Goal: Information Seeking & Learning: Check status

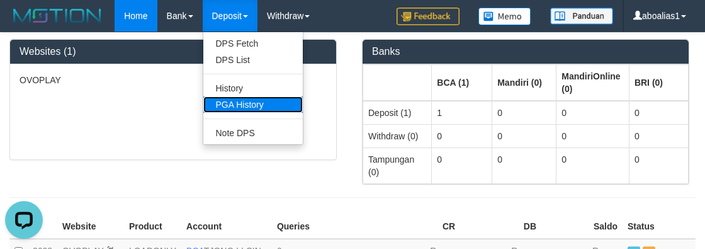
click at [233, 102] on link "PGA History" at bounding box center [252, 104] width 99 height 16
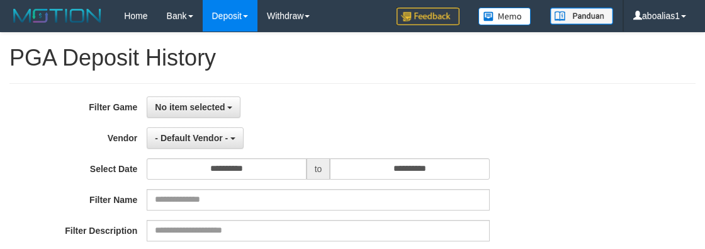
select select
select select "**"
click at [190, 108] on span "No item selected" at bounding box center [190, 107] width 70 height 10
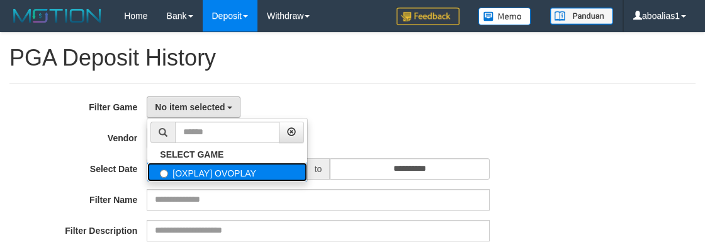
click at [186, 166] on label "[OXPLAY] OVOPLAY" at bounding box center [227, 171] width 160 height 19
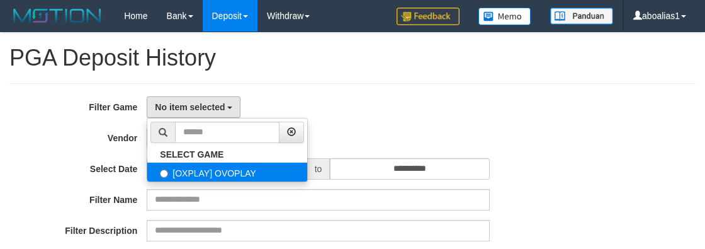
select select "****"
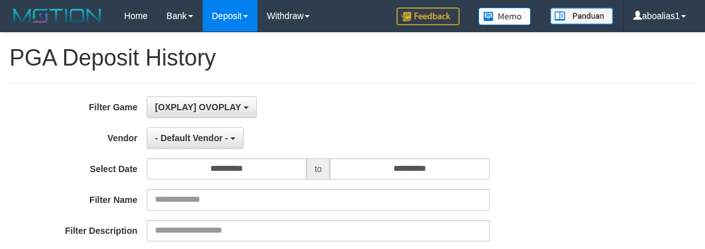
scroll to position [11, 0]
click at [174, 123] on div "**********" at bounding box center [293, 249] width 587 height 307
click at [171, 142] on button "- Default Vendor -" at bounding box center [195, 137] width 97 height 21
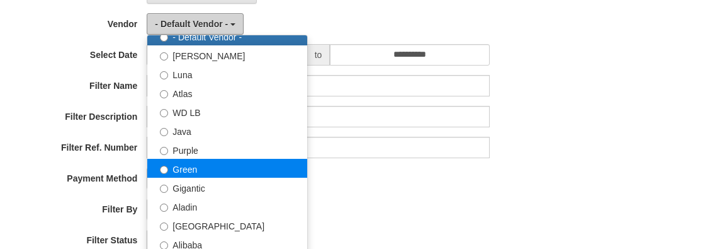
scroll to position [57, 0]
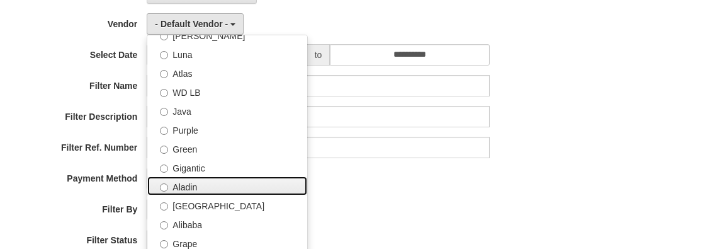
drag, startPoint x: 193, startPoint y: 176, endPoint x: 158, endPoint y: 112, distance: 73.2
click at [193, 176] on label "Aladin" at bounding box center [227, 185] width 160 height 19
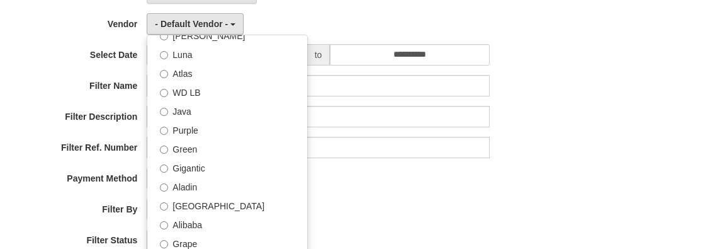
select select "**********"
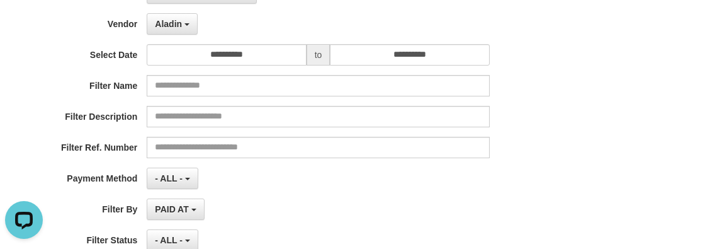
scroll to position [0, 0]
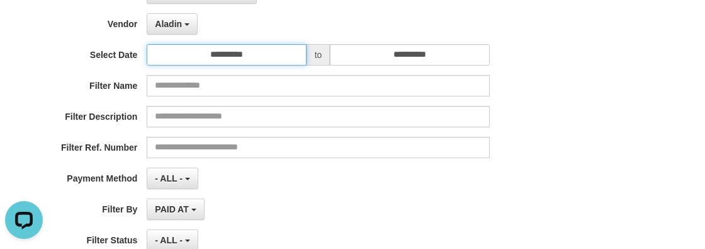
click at [194, 62] on input "**********" at bounding box center [226, 54] width 159 height 21
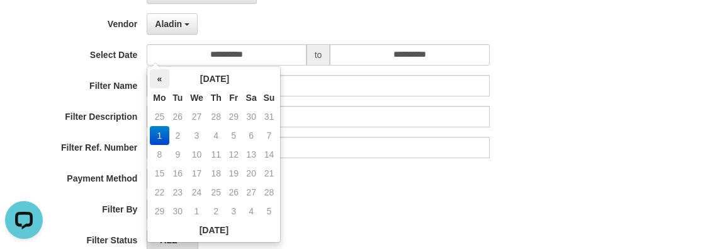
click at [159, 78] on th "«" at bounding box center [159, 78] width 19 height 19
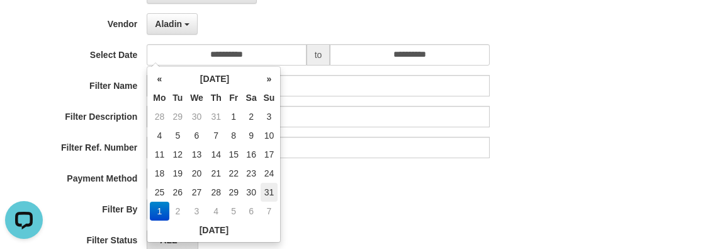
click at [264, 190] on td "31" at bounding box center [270, 191] width 18 height 19
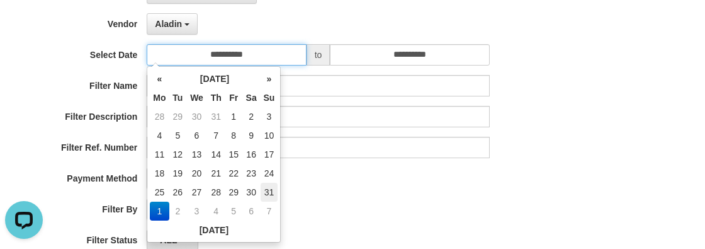
type input "**********"
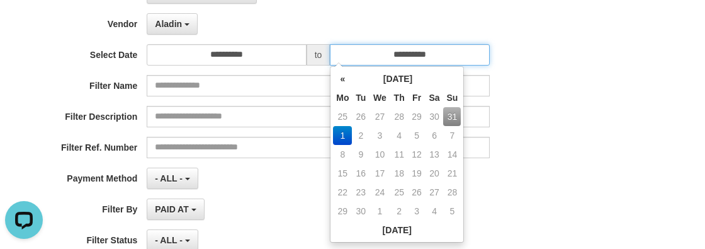
click at [376, 50] on input "**********" at bounding box center [409, 54] width 159 height 21
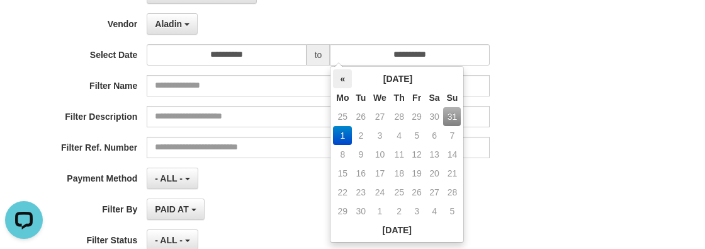
click at [344, 77] on th "«" at bounding box center [342, 78] width 19 height 19
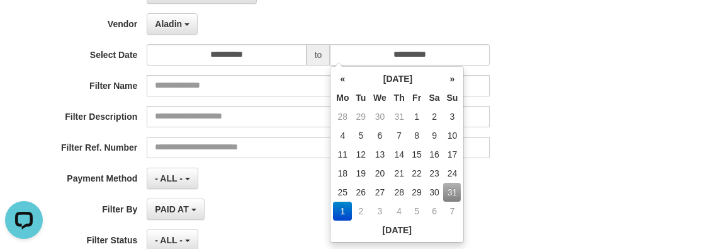
click at [444, 190] on td "31" at bounding box center [452, 191] width 18 height 19
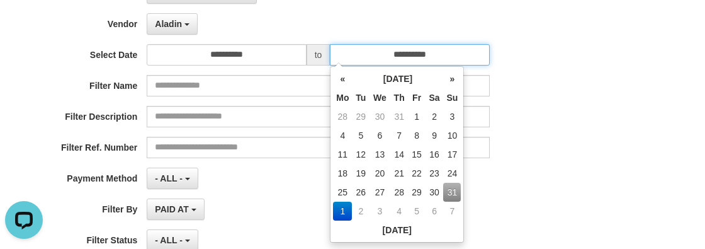
type input "**********"
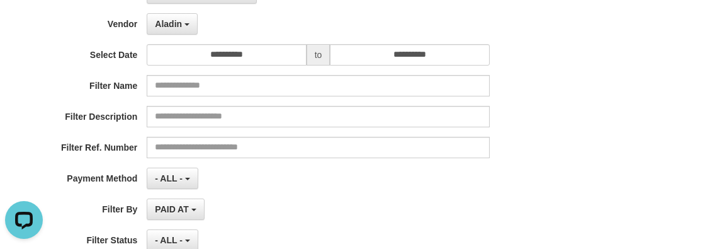
drag, startPoint x: 516, startPoint y: 197, endPoint x: 278, endPoint y: 201, distance: 237.9
click at [517, 198] on div "**********" at bounding box center [293, 208] width 587 height 21
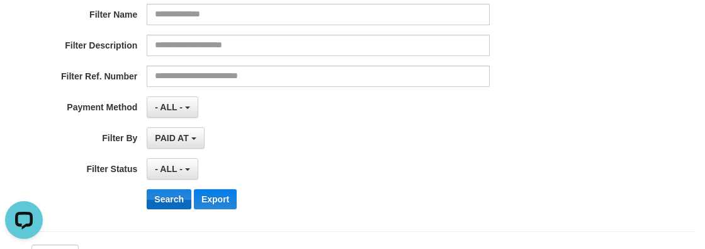
scroll to position [286, 0]
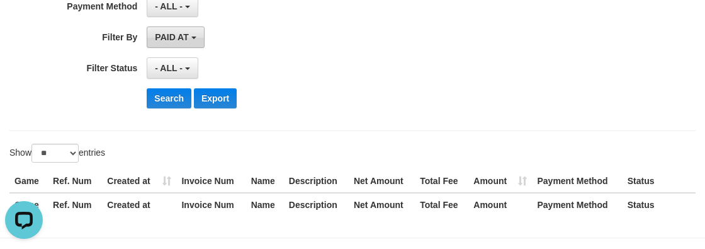
click at [166, 33] on span "PAID AT" at bounding box center [171, 37] width 33 height 10
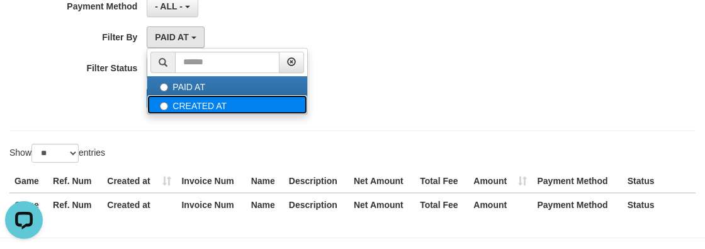
click at [172, 99] on label "CREATED AT" at bounding box center [227, 104] width 160 height 19
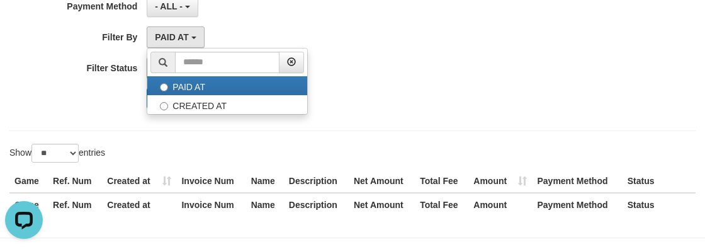
select select "*"
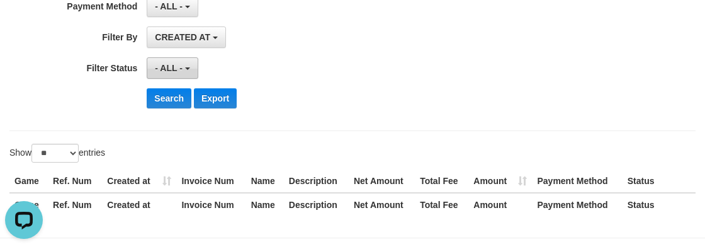
click at [166, 63] on span "- ALL -" at bounding box center [169, 68] width 28 height 10
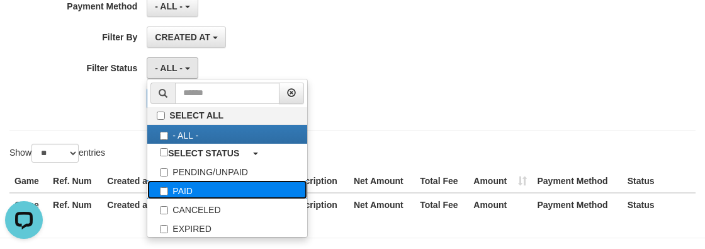
click at [177, 184] on label "PAID" at bounding box center [227, 189] width 160 height 19
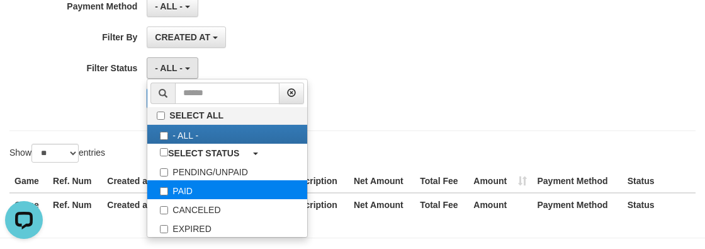
select select "*"
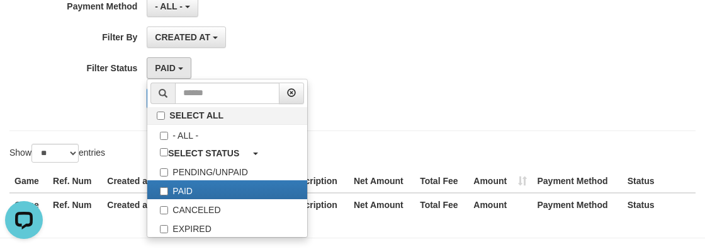
drag, startPoint x: 132, startPoint y: 123, endPoint x: 152, endPoint y: 115, distance: 21.7
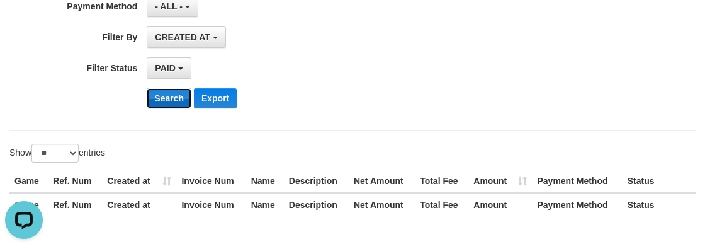
click at [167, 101] on button "Search" at bounding box center [169, 98] width 45 height 20
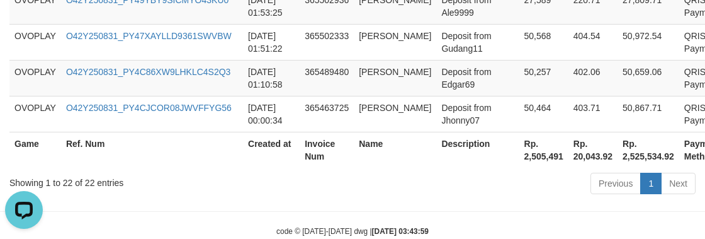
scroll to position [1176, 0]
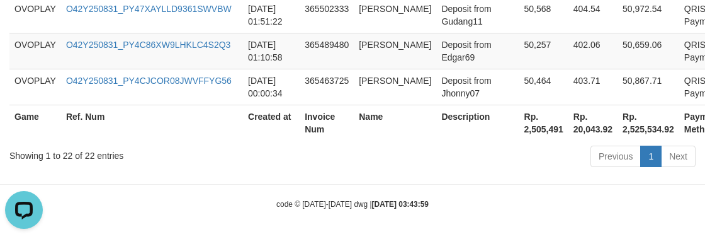
click at [524, 120] on th "Rp. 2,505,491" at bounding box center [543, 122] width 49 height 36
copy th "Rp. 2,505,491"
click at [519, 129] on th "Rp. 2,505,491" at bounding box center [543, 122] width 49 height 36
click at [531, 123] on th "Rp. 2,505,491" at bounding box center [543, 122] width 49 height 36
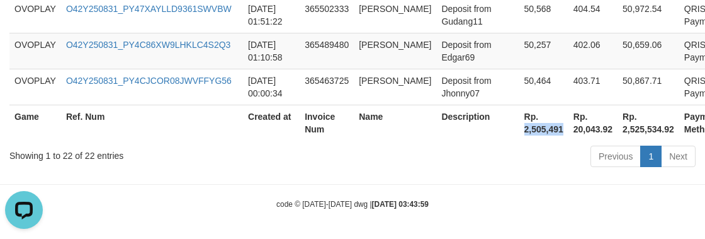
click at [531, 123] on th "Rp. 2,505,491" at bounding box center [543, 122] width 49 height 36
copy th "2,505,491"
click at [419, 154] on div "Previous 1 Next" at bounding box center [499, 157] width 392 height 27
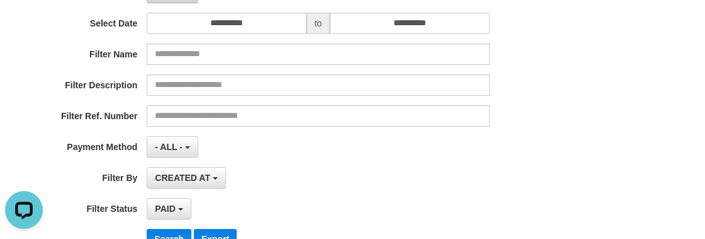
scroll to position [88, 0]
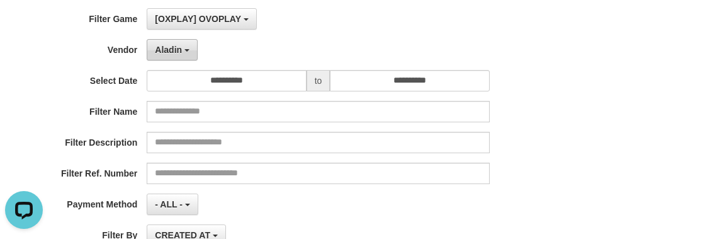
click at [189, 45] on button "Aladin" at bounding box center [172, 49] width 51 height 21
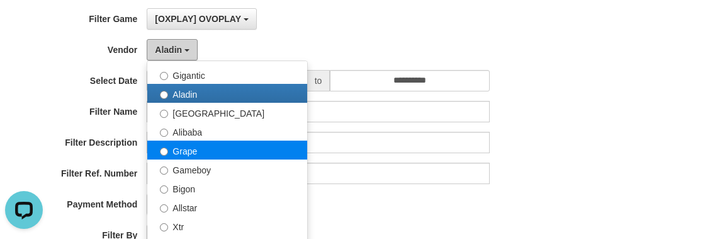
scroll to position [228, 0]
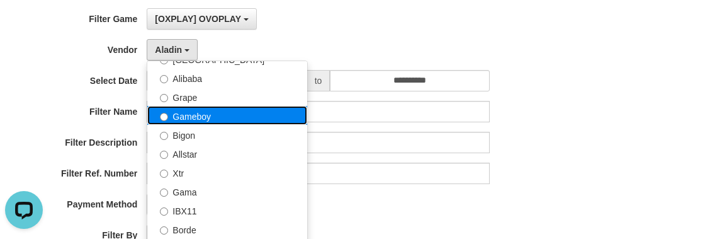
click at [220, 120] on label "Gameboy" at bounding box center [227, 115] width 160 height 19
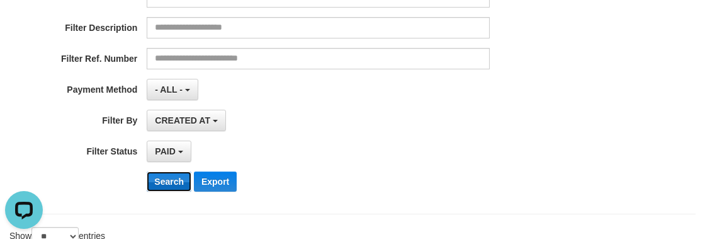
click at [171, 172] on button "Search" at bounding box center [169, 181] width 45 height 20
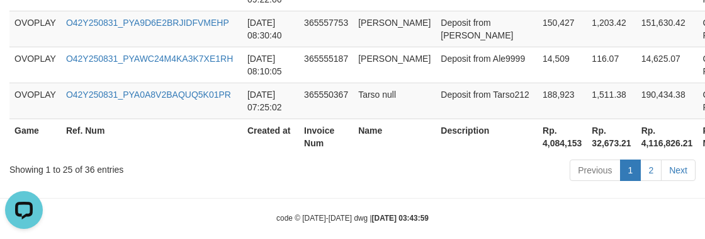
scroll to position [1283, 0]
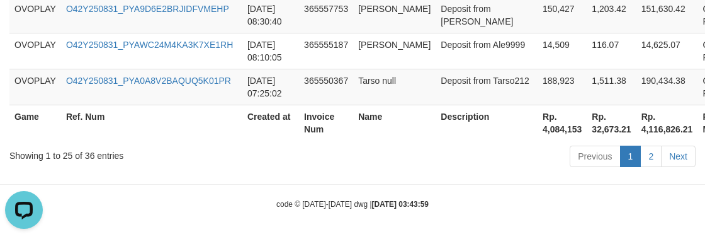
drag, startPoint x: 522, startPoint y: 135, endPoint x: 519, endPoint y: 128, distance: 7.6
click at [537, 132] on th "Rp. 4,084,153" at bounding box center [561, 122] width 49 height 36
click at [537, 128] on th "Rp. 4,084,153" at bounding box center [561, 122] width 49 height 36
copy th "4,084,153"
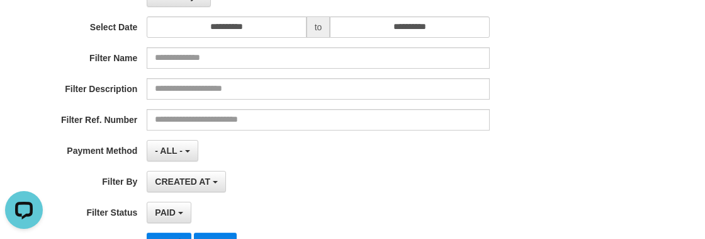
scroll to position [82, 0]
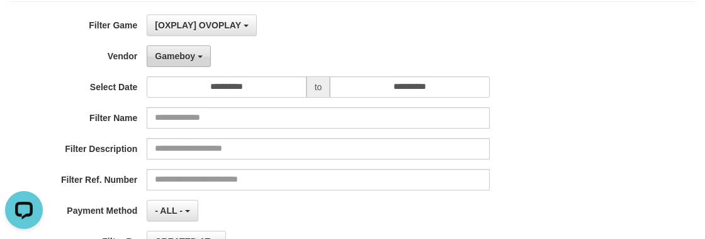
click at [166, 63] on button "Gameboy" at bounding box center [179, 55] width 64 height 21
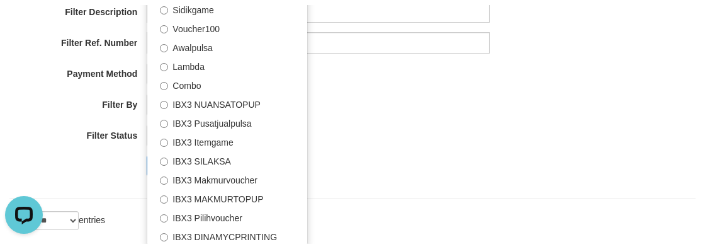
scroll to position [310, 0]
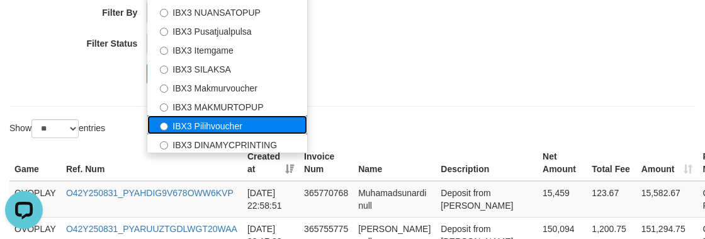
click at [206, 118] on label "IBX3 Pilihvoucher" at bounding box center [227, 124] width 160 height 19
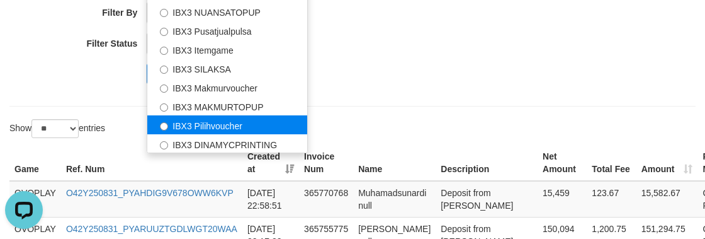
select select "**********"
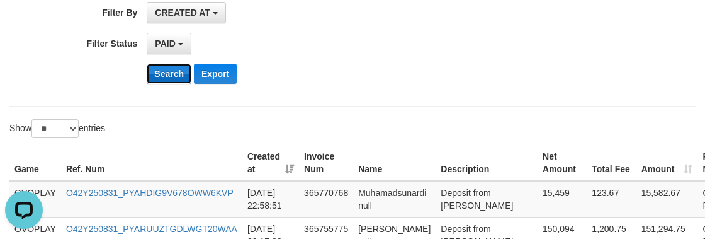
click at [172, 72] on button "Search" at bounding box center [169, 74] width 45 height 20
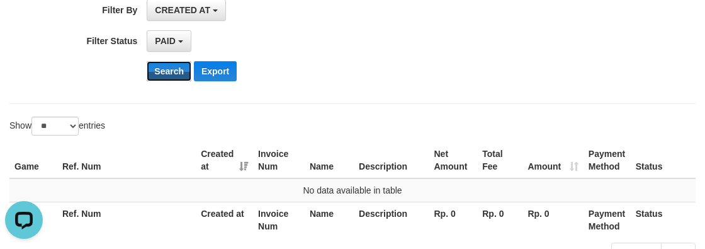
scroll to position [230, 0]
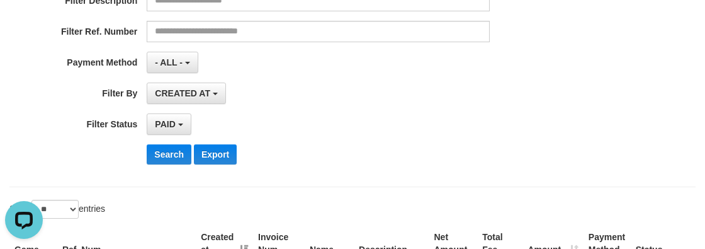
click at [434, 152] on div "Search Export" at bounding box center [367, 154] width 441 height 20
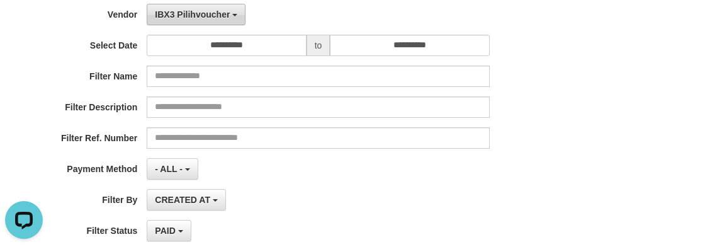
scroll to position [1, 0]
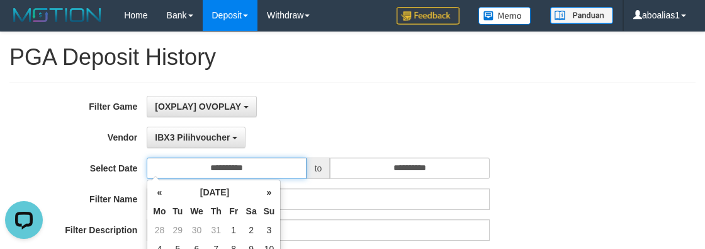
click at [191, 165] on input "**********" at bounding box center [226, 167] width 159 height 21
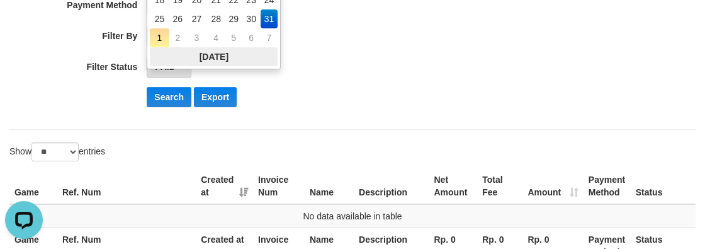
click at [211, 59] on th "[DATE]" at bounding box center [214, 56] width 128 height 19
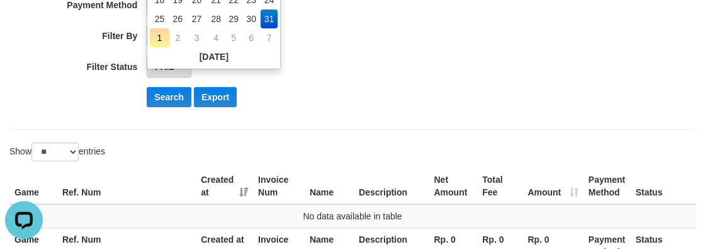
type input "**********"
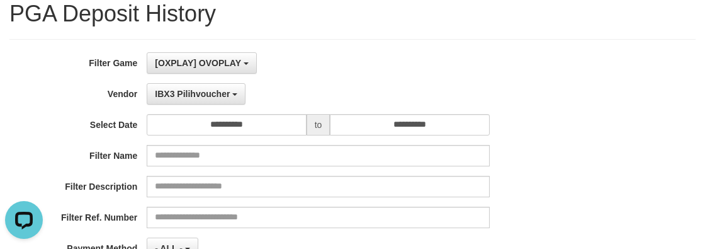
click at [296, 75] on div "**********" at bounding box center [293, 205] width 587 height 307
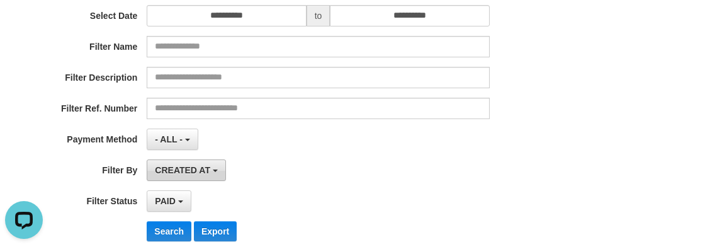
scroll to position [158, 0]
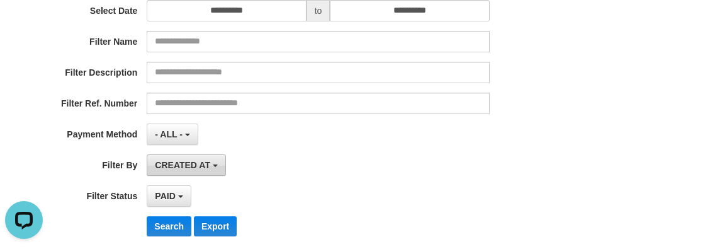
click at [184, 168] on span "CREATED AT" at bounding box center [182, 165] width 55 height 10
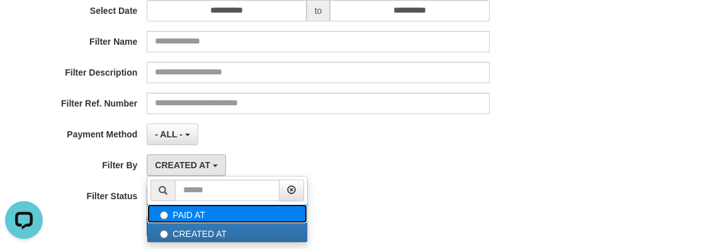
click at [183, 210] on label "PAID AT" at bounding box center [227, 213] width 160 height 19
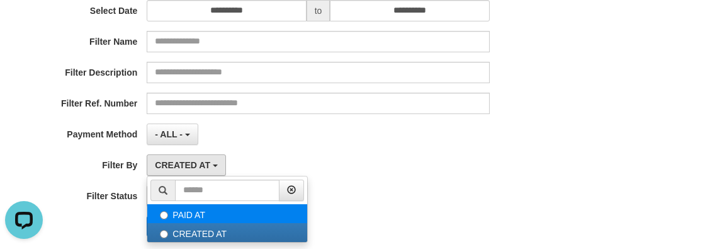
select select "*"
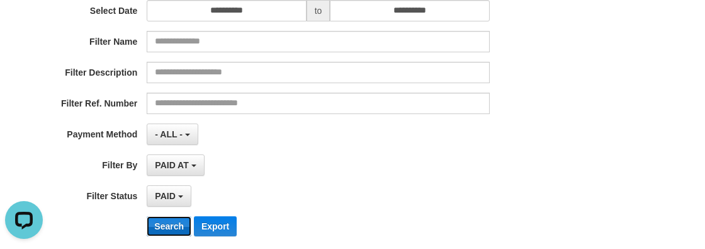
click at [170, 229] on button "Search" at bounding box center [169, 226] width 45 height 20
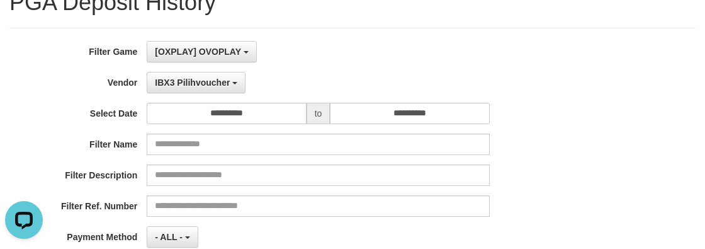
scroll to position [0, 0]
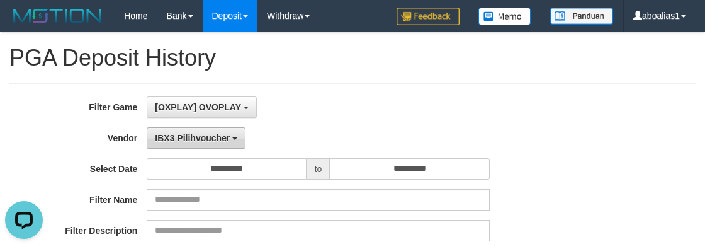
click at [222, 141] on span "IBX3 Pilihvoucher" at bounding box center [192, 138] width 75 height 10
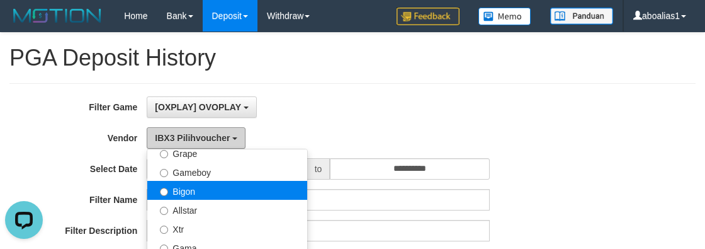
scroll to position [240, 0]
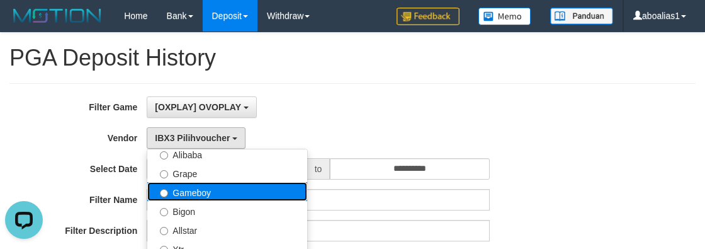
click at [201, 198] on label "Gameboy" at bounding box center [227, 191] width 160 height 19
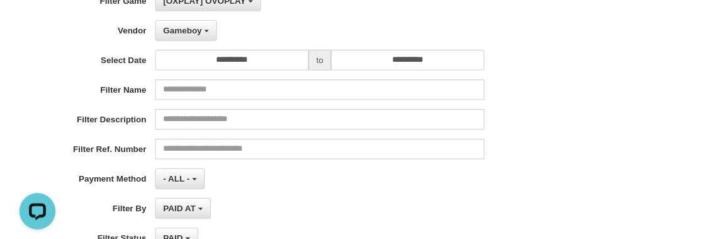
scroll to position [228, 0]
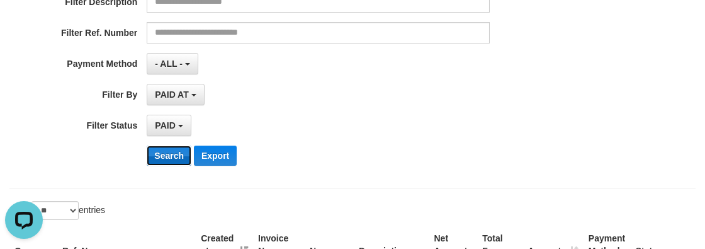
click at [163, 154] on button "Search" at bounding box center [169, 155] width 45 height 20
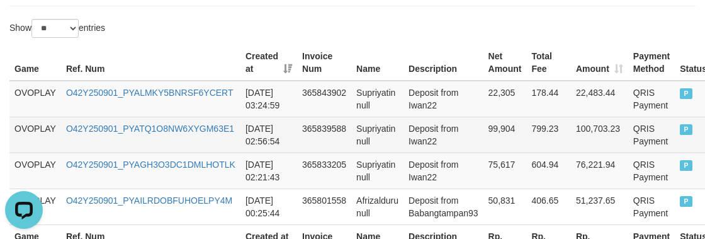
scroll to position [531, 0]
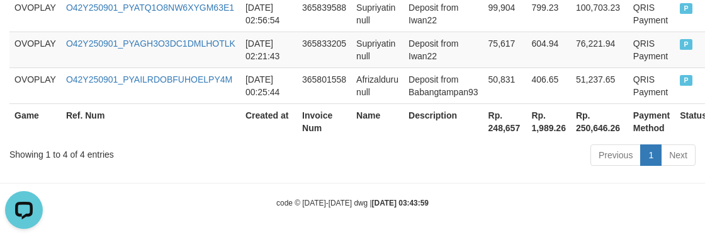
click at [502, 128] on th "Rp. 248,657" at bounding box center [504, 121] width 43 height 36
copy th "248,657"
click at [206, 138] on div "Game Ref. Num Created at Invoice Num Name Description Net Amount Total Fee Amou…" at bounding box center [352, 31] width 705 height 223
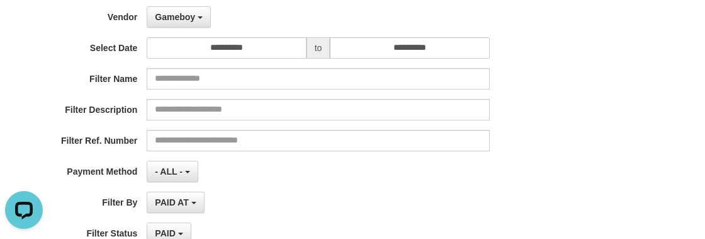
scroll to position [16, 0]
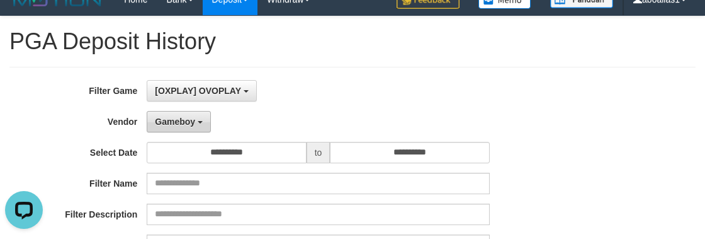
click at [167, 123] on span "Gameboy" at bounding box center [175, 121] width 40 height 10
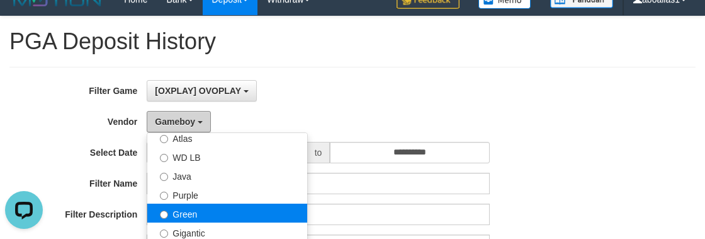
scroll to position [126, 0]
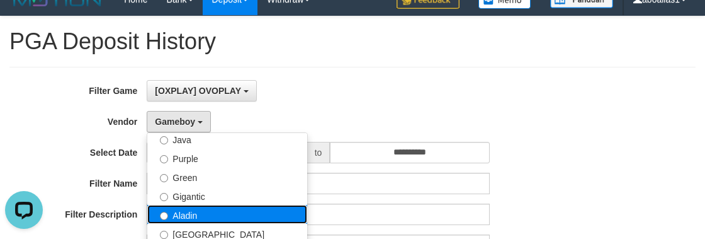
click at [192, 208] on label "Aladin" at bounding box center [227, 214] width 160 height 19
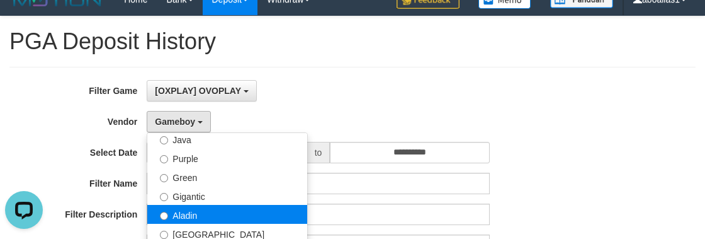
select select "**********"
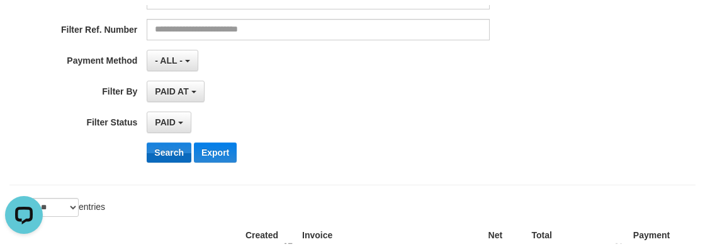
scroll to position [245, 0]
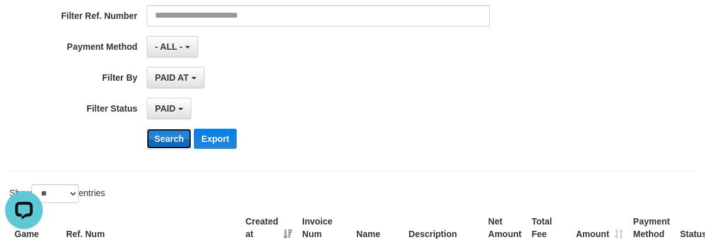
click at [165, 138] on button "Search" at bounding box center [169, 138] width 45 height 20
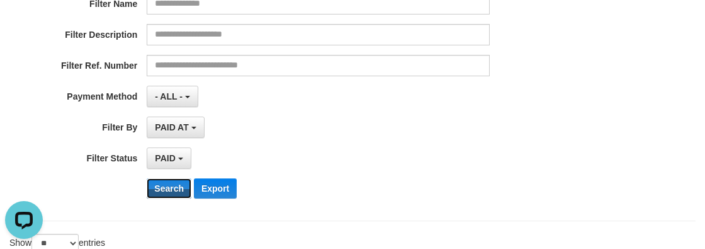
scroll to position [286, 0]
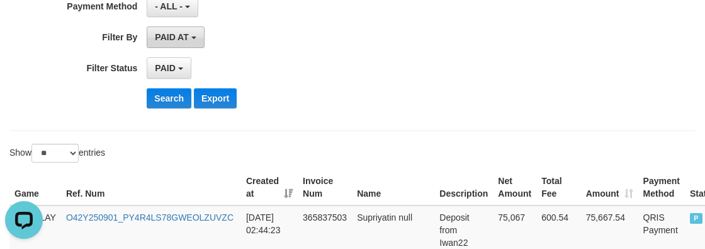
click at [178, 35] on span "PAID AT" at bounding box center [171, 37] width 33 height 10
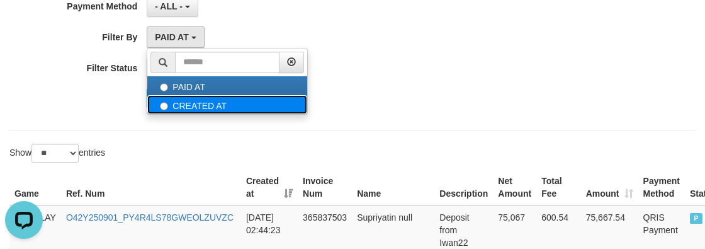
click at [194, 104] on label "CREATED AT" at bounding box center [227, 104] width 160 height 19
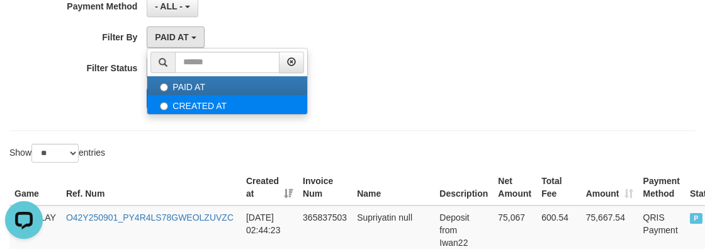
select select "*"
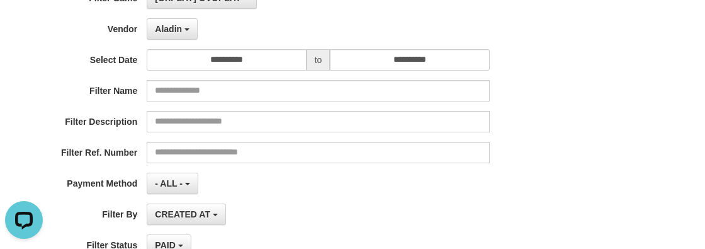
scroll to position [57, 0]
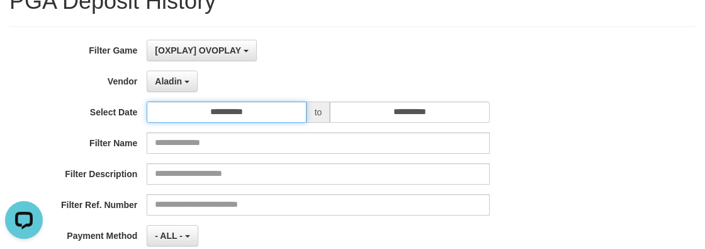
click at [213, 102] on input "**********" at bounding box center [226, 111] width 159 height 21
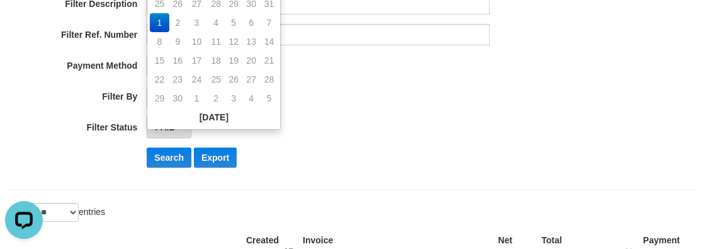
scroll to position [228, 0]
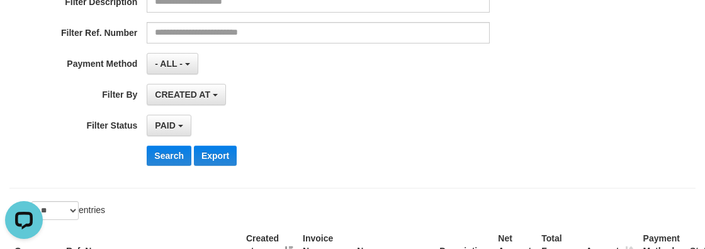
click at [128, 131] on div "**********" at bounding box center [293, 125] width 587 height 21
click at [166, 155] on button "Search" at bounding box center [169, 155] width 45 height 20
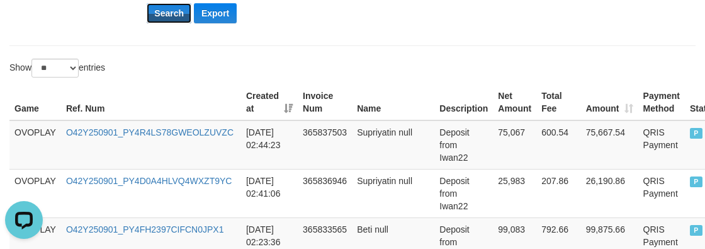
scroll to position [515, 0]
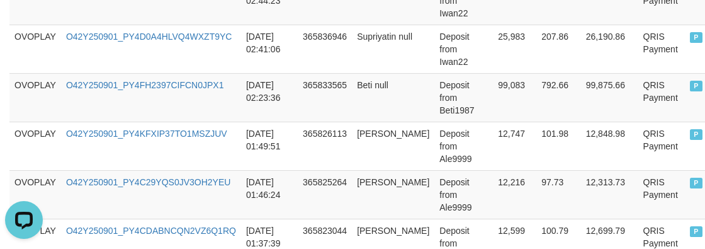
copy th "237,695"
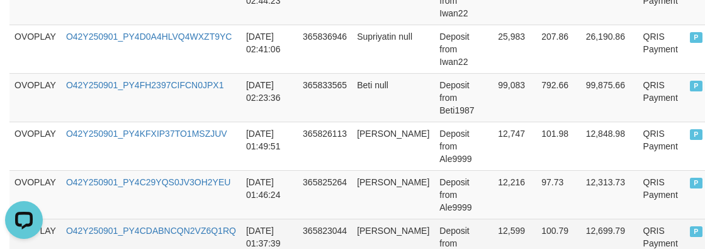
drag, startPoint x: 170, startPoint y: 192, endPoint x: 143, endPoint y: 185, distance: 27.3
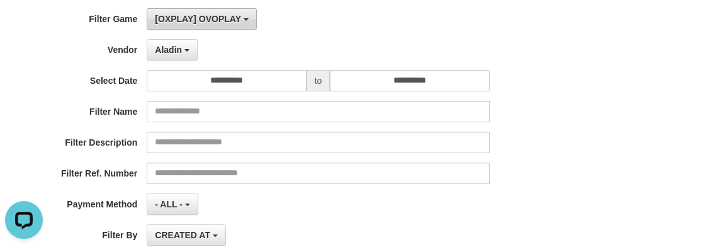
scroll to position [0, 0]
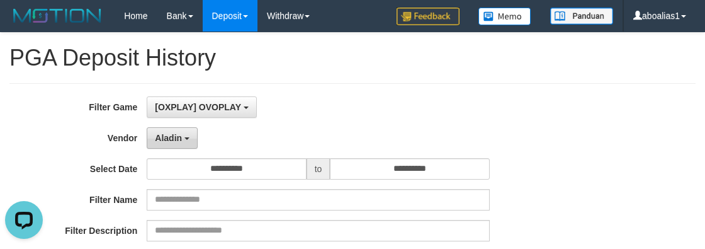
click at [175, 130] on button "Aladin" at bounding box center [172, 137] width 51 height 21
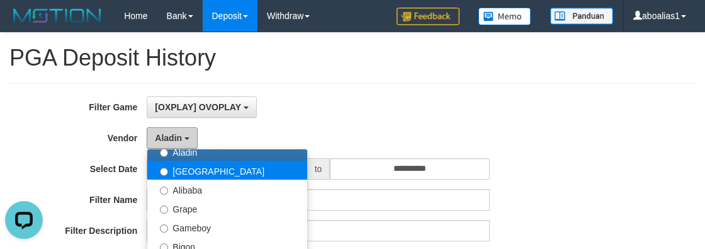
scroll to position [240, 0]
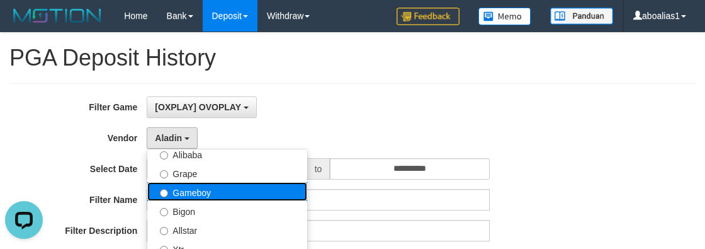
click at [195, 193] on label "Gameboy" at bounding box center [227, 191] width 160 height 19
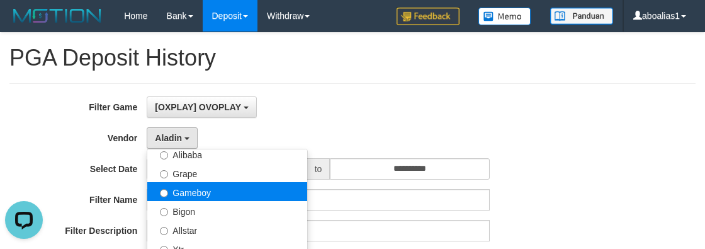
select select "**********"
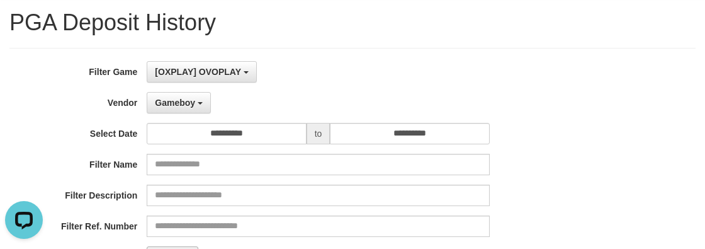
scroll to position [171, 0]
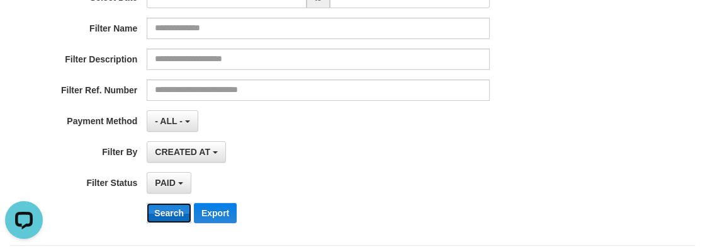
click at [156, 205] on button "Search" at bounding box center [169, 213] width 45 height 20
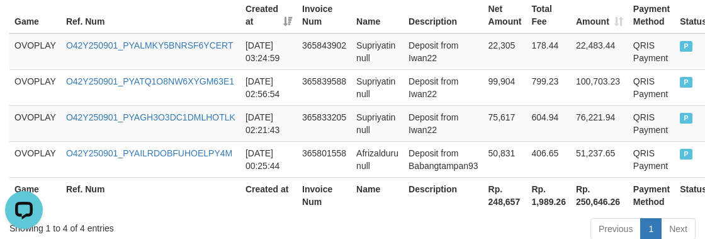
scroll to position [531, 0]
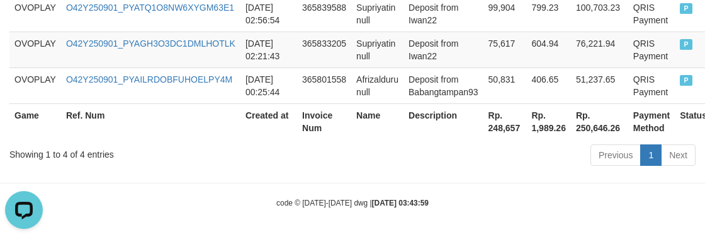
click at [505, 127] on th "Rp. 248,657" at bounding box center [504, 121] width 43 height 36
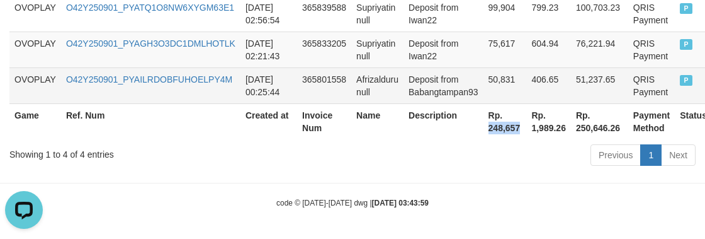
copy th "248,657"
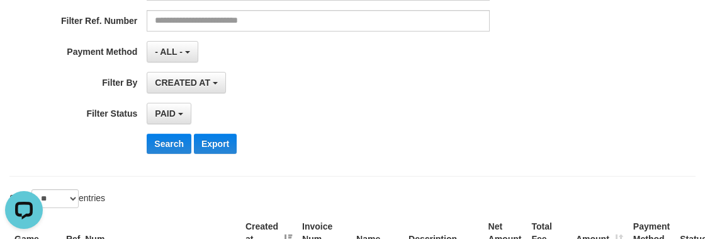
scroll to position [16, 0]
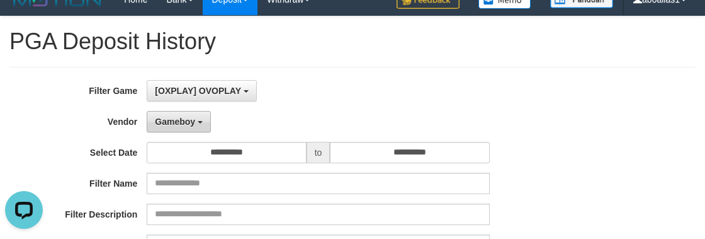
click at [164, 123] on span "Gameboy" at bounding box center [175, 121] width 40 height 10
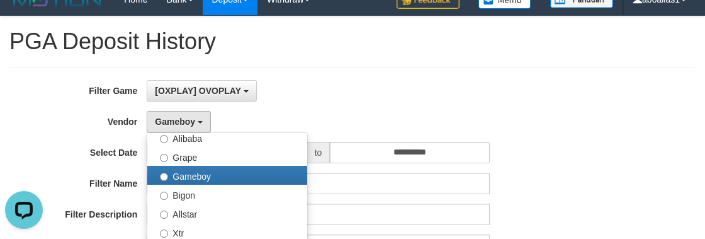
click at [119, 178] on label "Filter Name" at bounding box center [73, 180] width 147 height 17
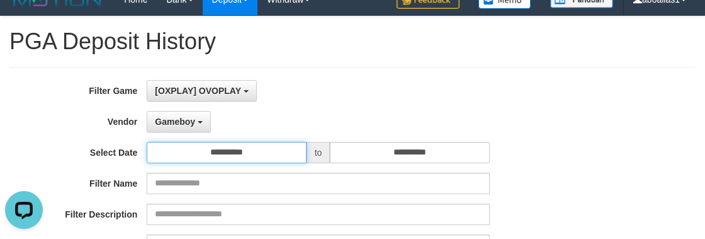
click at [255, 152] on input "**********" at bounding box center [226, 152] width 159 height 21
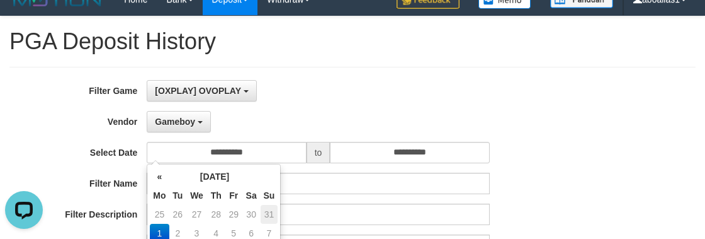
click at [275, 212] on td "31" at bounding box center [270, 214] width 18 height 19
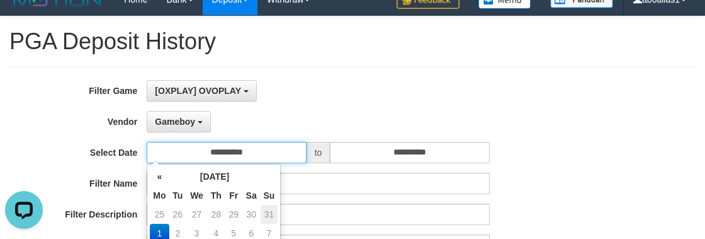
type input "**********"
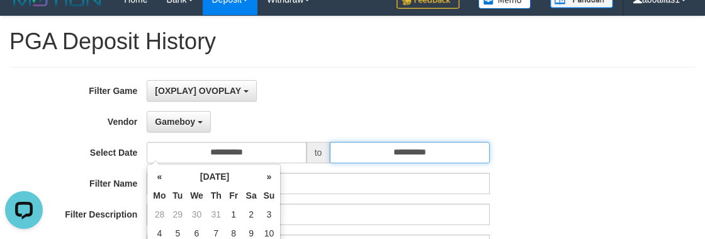
click at [395, 157] on input "**********" at bounding box center [409, 152] width 159 height 21
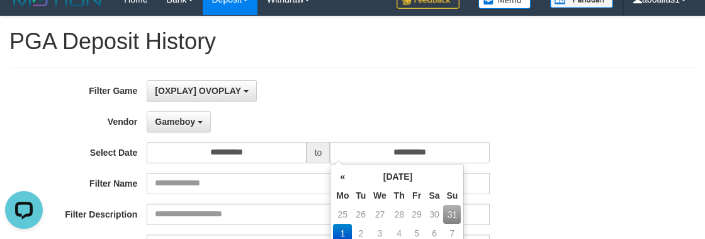
click at [452, 210] on td "31" at bounding box center [452, 214] width 18 height 19
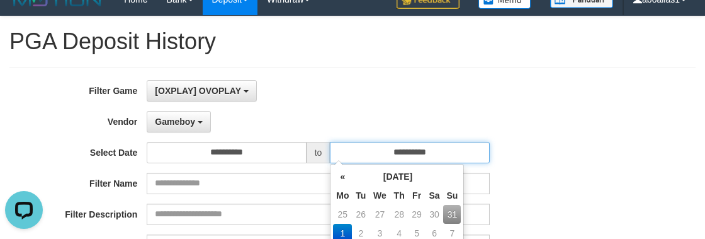
type input "**********"
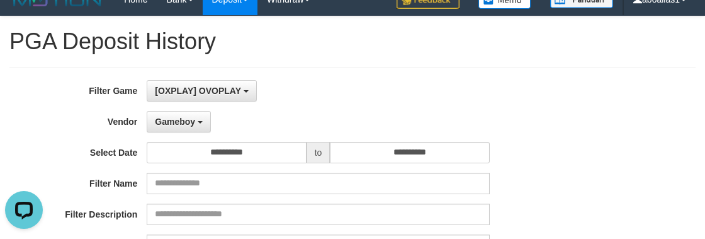
click at [357, 128] on div "Gameboy - Default Vendor - [PERSON_NAME] Atlas WD LB Java Purple Green Gigantic…" at bounding box center [318, 121] width 342 height 21
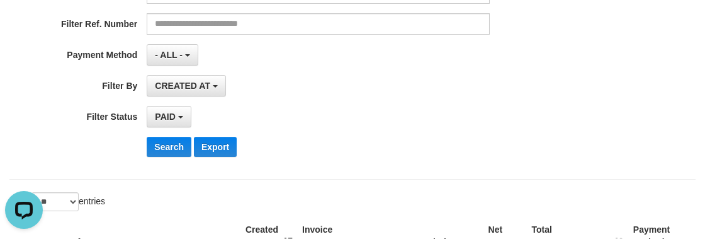
scroll to position [245, 0]
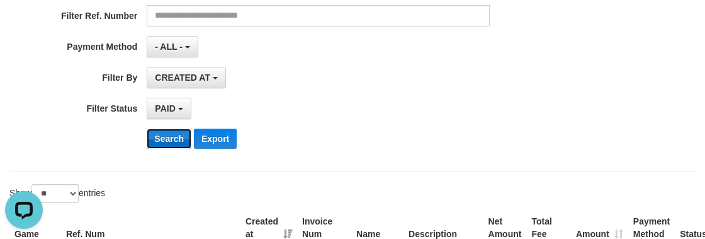
click at [172, 133] on button "Search" at bounding box center [169, 138] width 45 height 20
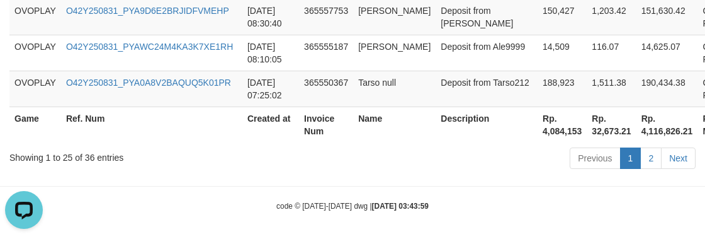
scroll to position [1283, 0]
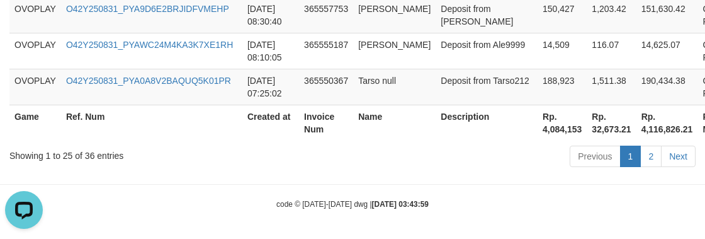
click at [537, 130] on th "Rp. 4,084,153" at bounding box center [561, 122] width 49 height 36
copy th "4,084,153"
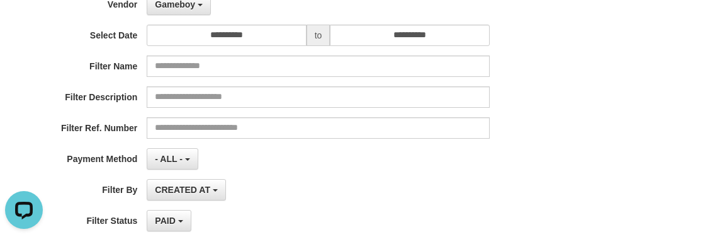
scroll to position [25, 0]
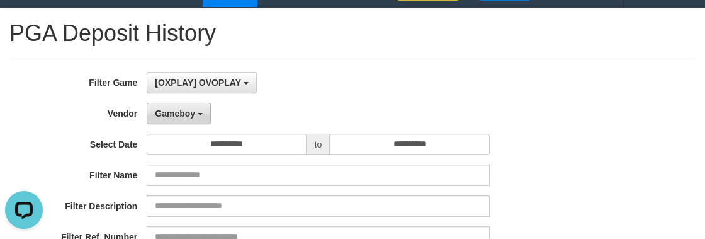
click at [168, 108] on span "Gameboy" at bounding box center [175, 113] width 40 height 10
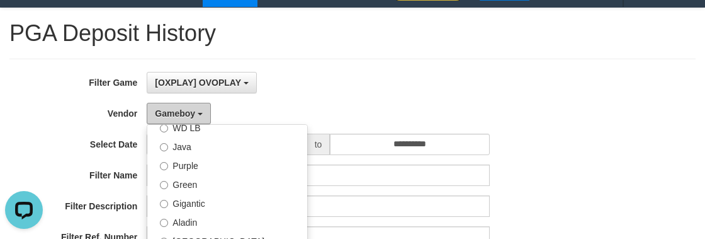
scroll to position [126, 0]
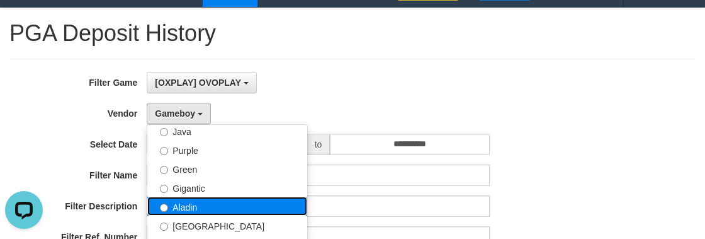
click at [195, 201] on label "Aladin" at bounding box center [227, 205] width 160 height 19
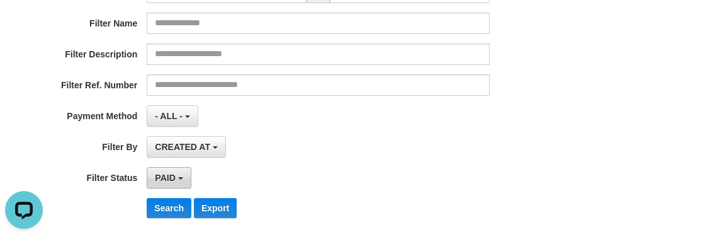
scroll to position [196, 0]
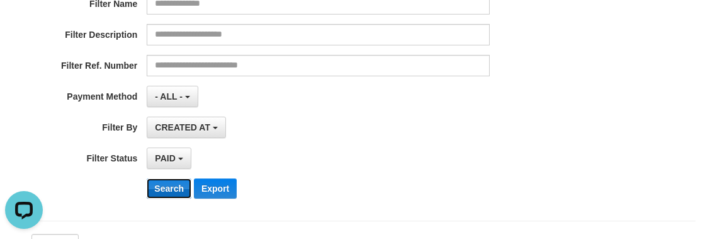
click at [166, 190] on button "Search" at bounding box center [169, 188] width 45 height 20
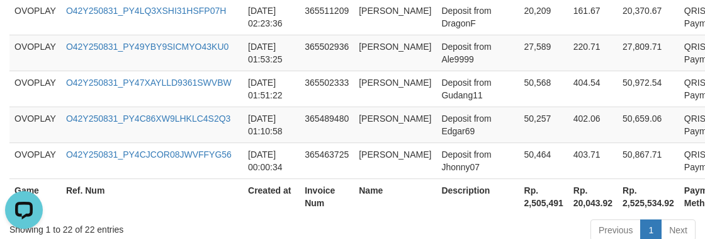
scroll to position [1169, 0]
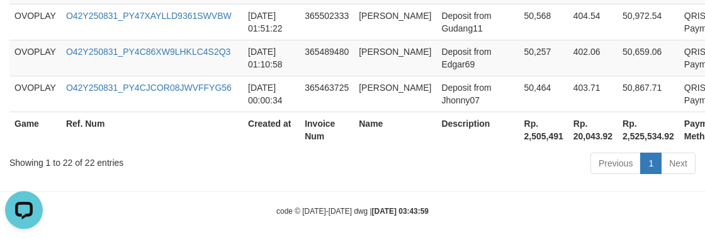
click at [541, 140] on th "Rp. 2,505,491" at bounding box center [543, 129] width 49 height 36
click at [538, 137] on th "Rp. 2,505,491" at bounding box center [543, 129] width 49 height 36
copy th "2,505,491"
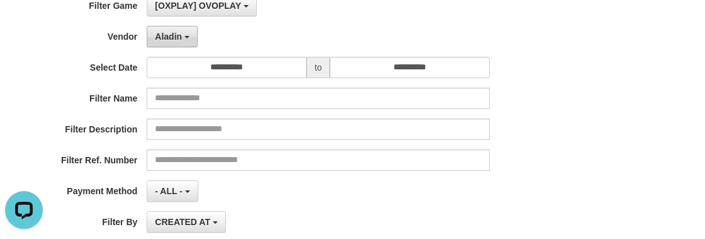
scroll to position [82, 0]
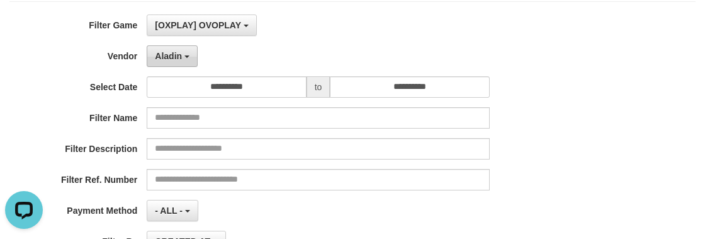
click at [182, 61] on button "Aladin" at bounding box center [172, 55] width 51 height 21
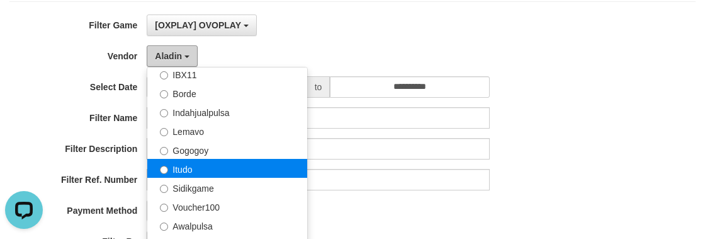
scroll to position [412, 0]
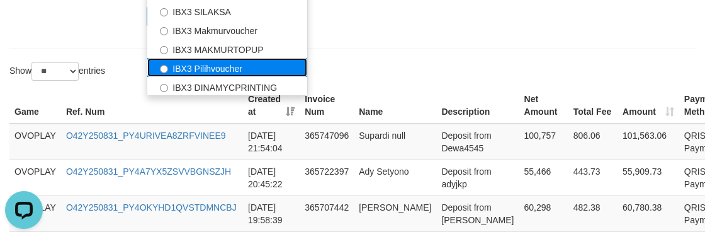
click at [192, 69] on label "IBX3 Pilihvoucher" at bounding box center [227, 67] width 160 height 19
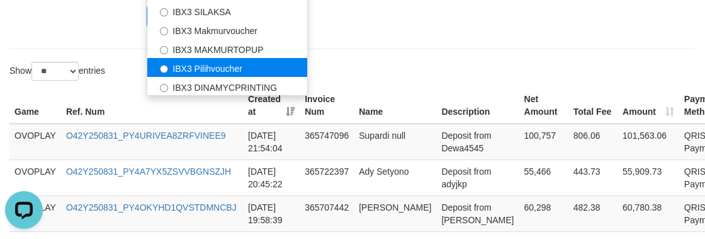
select select "**********"
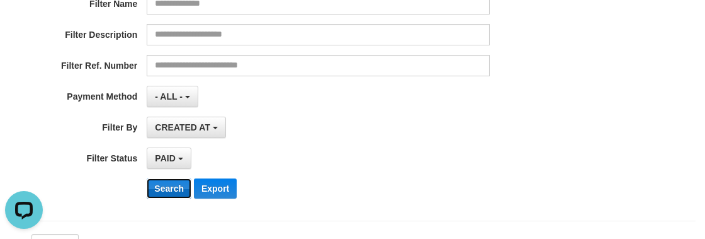
click at [171, 182] on button "Search" at bounding box center [169, 188] width 45 height 20
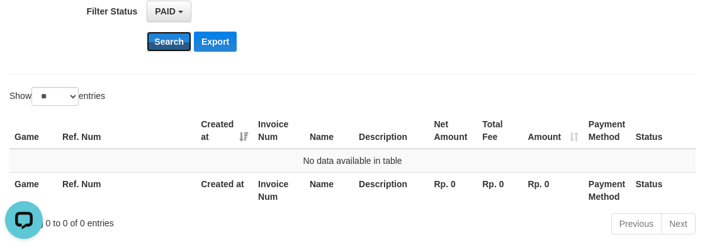
scroll to position [287, 0]
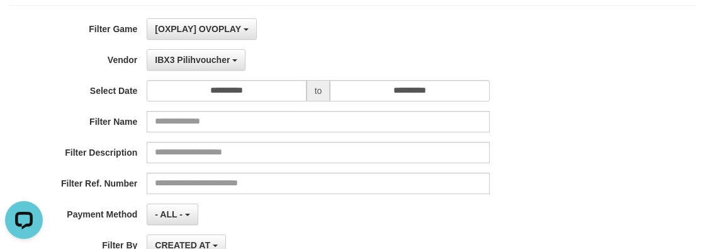
scroll to position [58, 0]
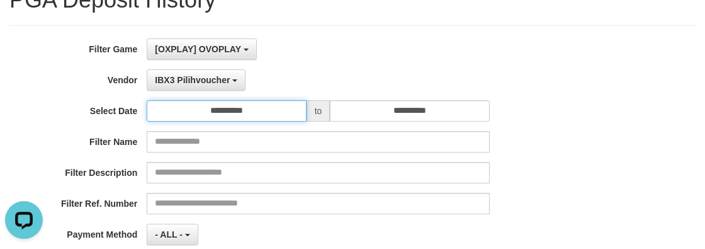
click at [216, 110] on input "**********" at bounding box center [226, 110] width 159 height 21
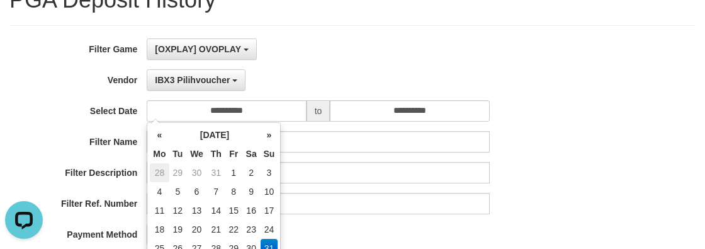
click at [157, 168] on td "28" at bounding box center [159, 172] width 19 height 19
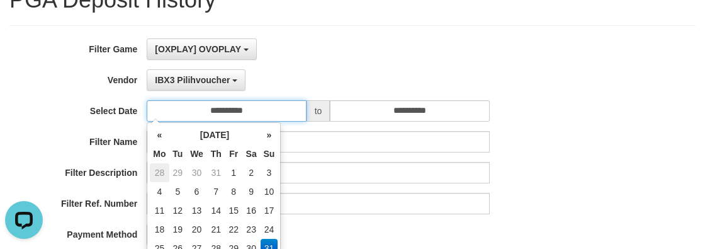
type input "**********"
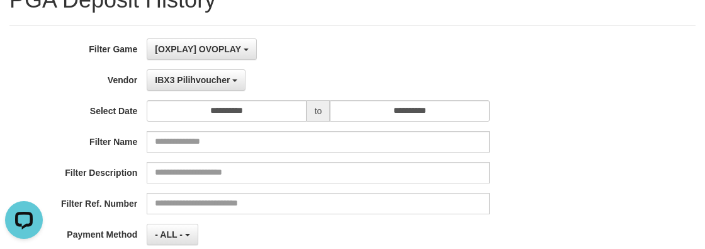
click at [67, 131] on label "Filter Name" at bounding box center [73, 139] width 147 height 17
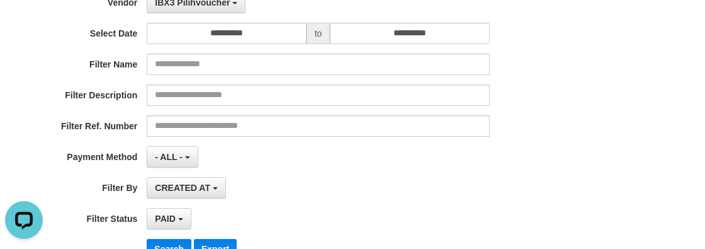
scroll to position [115, 0]
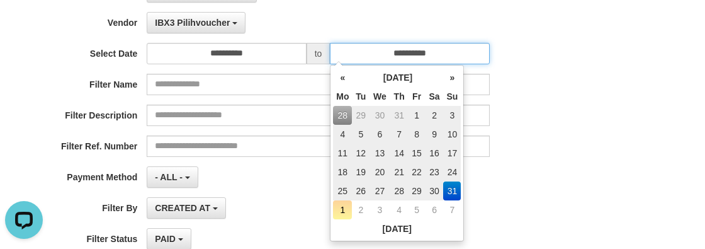
click at [405, 52] on input "**********" at bounding box center [409, 53] width 159 height 21
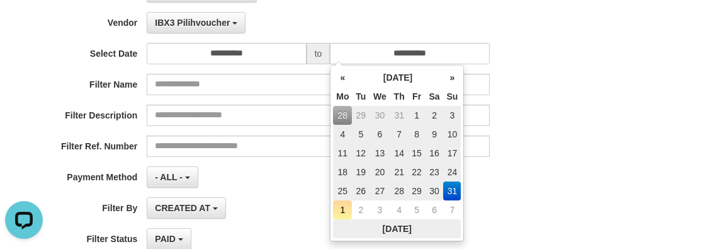
click at [385, 220] on th "[DATE]" at bounding box center [397, 228] width 128 height 19
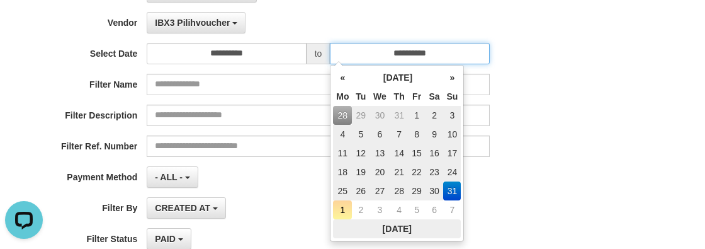
type input "**********"
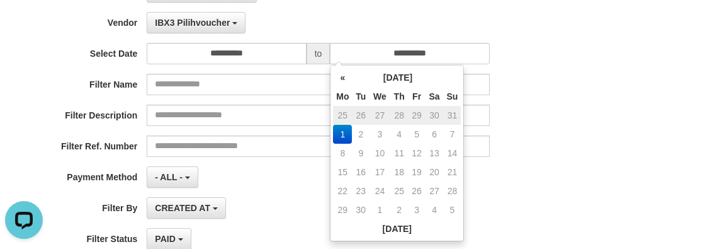
click at [271, 194] on div "**********" at bounding box center [293, 134] width 587 height 307
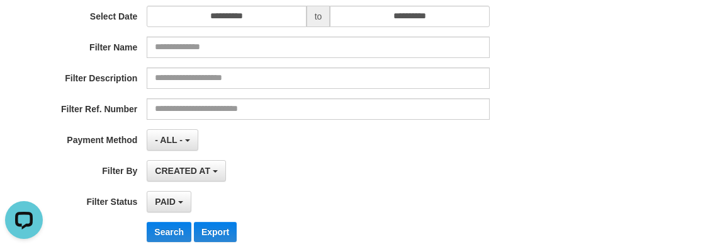
scroll to position [172, 0]
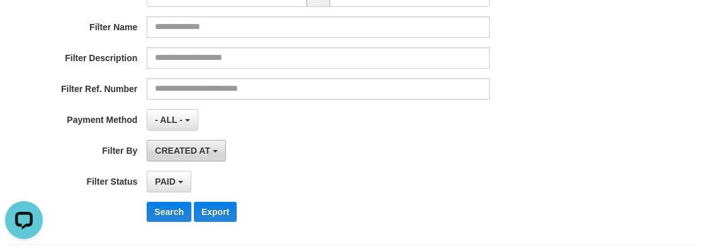
click at [177, 154] on button "CREATED AT" at bounding box center [186, 150] width 79 height 21
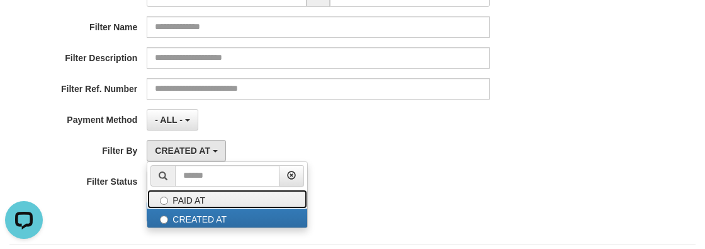
click at [169, 198] on label "PAID AT" at bounding box center [227, 198] width 160 height 19
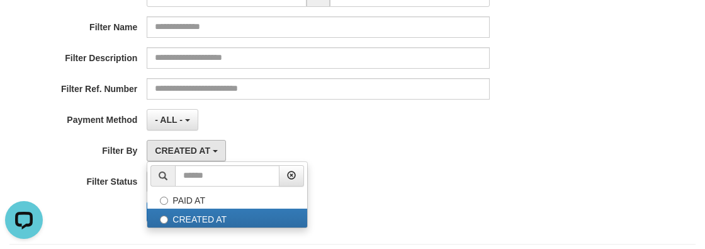
select select "*"
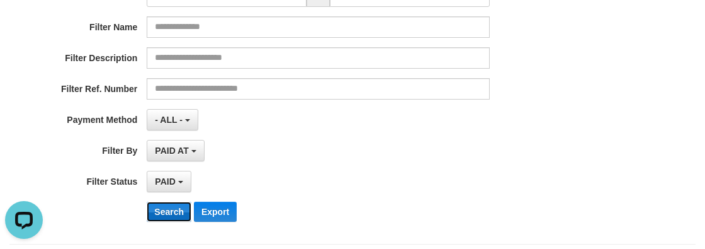
click at [151, 215] on button "Search" at bounding box center [169, 211] width 45 height 20
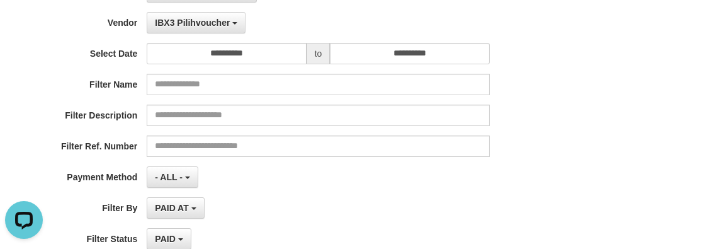
scroll to position [58, 0]
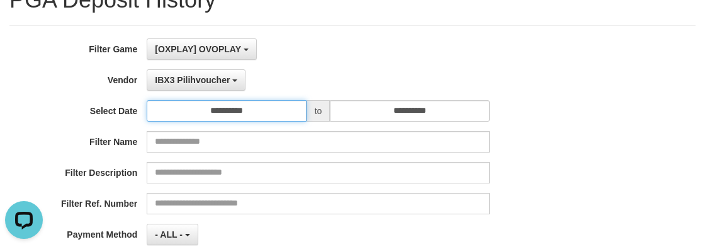
click at [227, 115] on input "**********" at bounding box center [226, 110] width 159 height 21
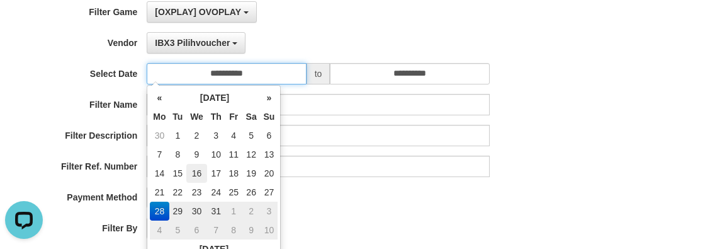
scroll to position [115, 0]
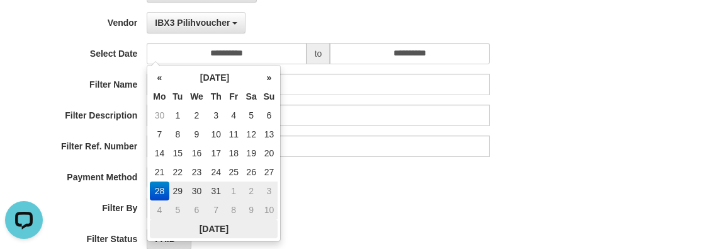
click at [228, 230] on th "[DATE]" at bounding box center [214, 228] width 128 height 19
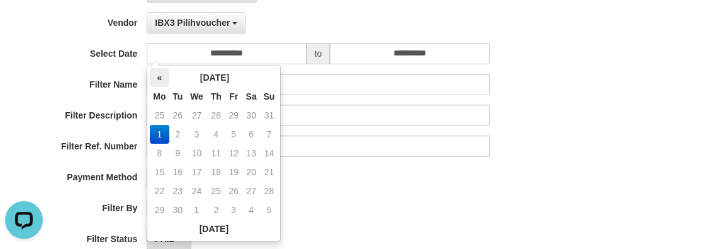
click at [165, 71] on th "«" at bounding box center [159, 77] width 19 height 19
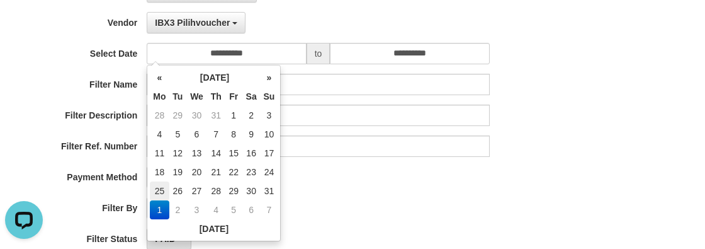
click at [154, 188] on td "25" at bounding box center [159, 190] width 19 height 19
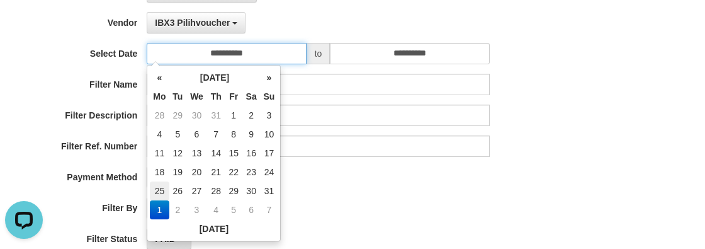
type input "**********"
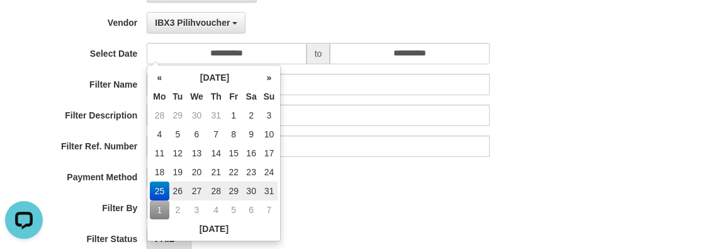
drag, startPoint x: 350, startPoint y: 206, endPoint x: 301, endPoint y: 215, distance: 49.9
click at [350, 206] on div "PAID AT PAID AT CREATED AT" at bounding box center [318, 207] width 342 height 21
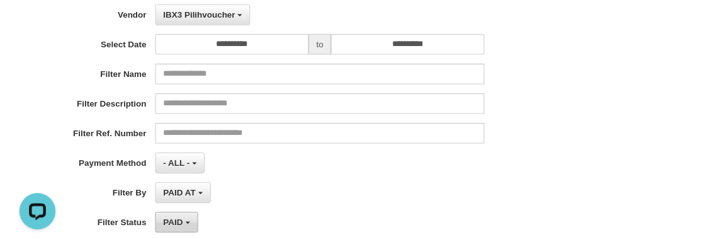
scroll to position [172, 0]
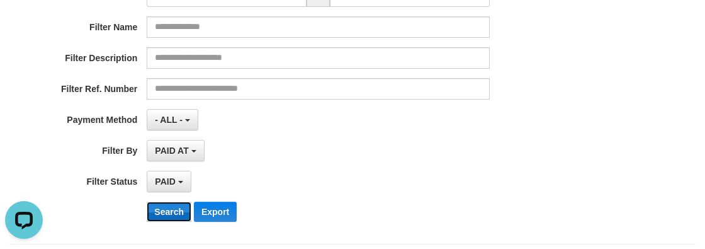
click at [189, 213] on button "Search" at bounding box center [169, 211] width 45 height 20
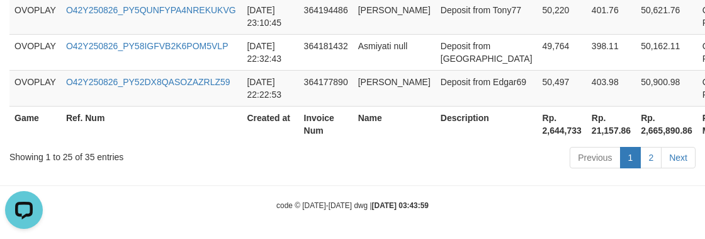
scroll to position [1283, 0]
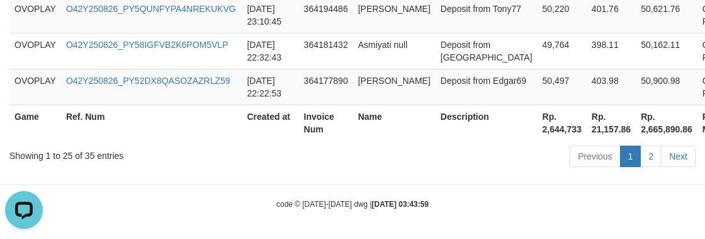
click at [537, 128] on th "Rp. 2,644,733" at bounding box center [561, 122] width 49 height 36
click at [537, 126] on th "Rp. 2,644,733" at bounding box center [561, 122] width 49 height 36
copy th "2,644,733"
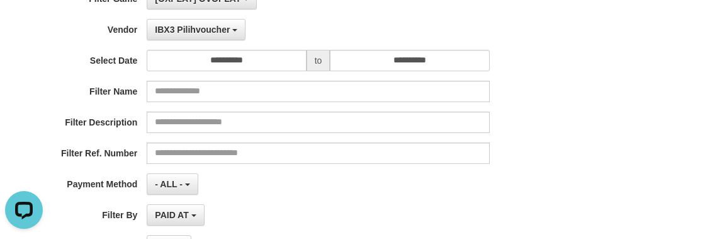
scroll to position [0, 0]
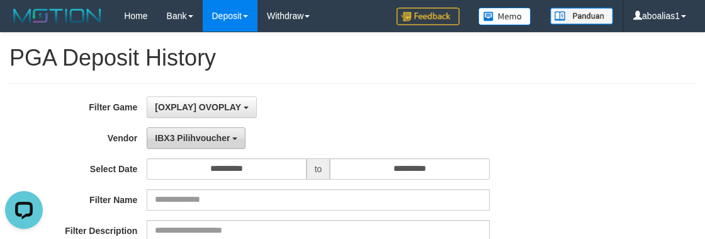
click at [211, 130] on button "IBX3 Pilihvoucher" at bounding box center [196, 137] width 99 height 21
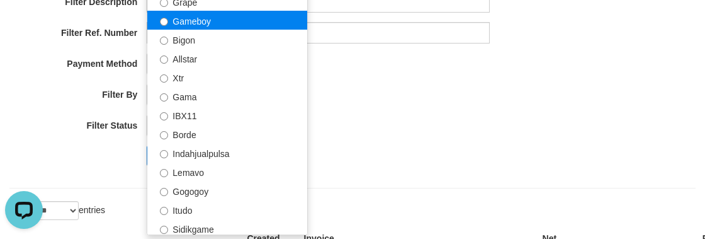
scroll to position [126, 0]
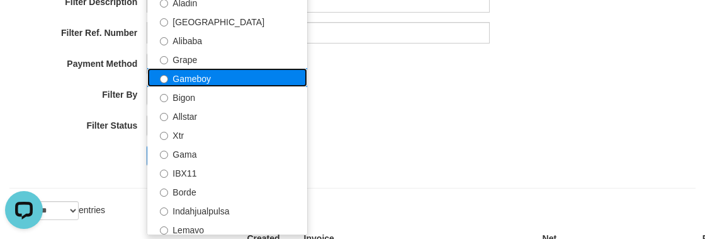
click at [208, 79] on label "Gameboy" at bounding box center [227, 77] width 160 height 19
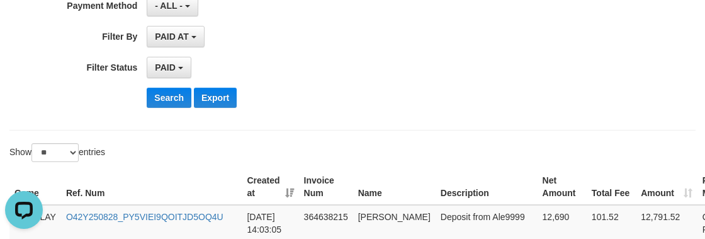
scroll to position [286, 0]
click at [174, 101] on button "Search" at bounding box center [169, 98] width 45 height 20
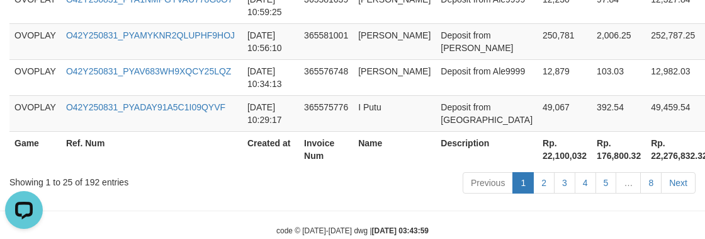
scroll to position [1283, 0]
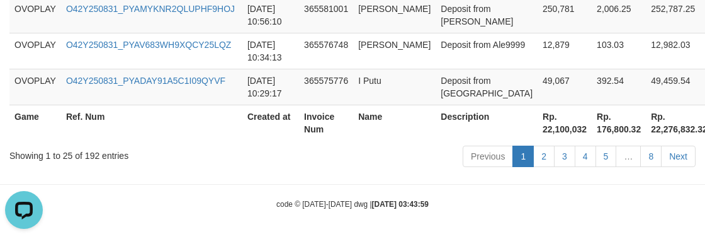
click at [537, 130] on th "Rp. 22,100,032" at bounding box center [564, 122] width 54 height 36
copy th "22,100,032"
click at [244, 201] on div "code © [DATE]-[DATE] dwg | [DATE] 03:43:59" at bounding box center [352, 203] width 705 height 13
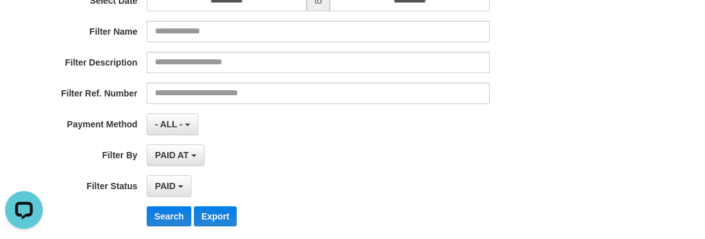
scroll to position [82, 0]
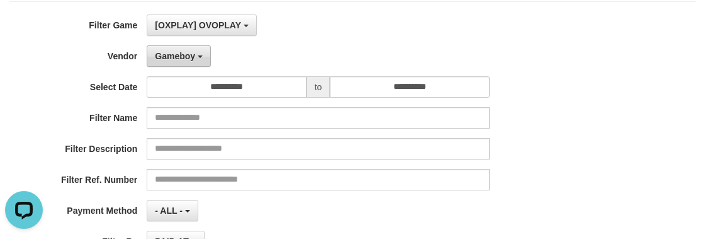
click at [176, 64] on button "Gameboy" at bounding box center [179, 55] width 64 height 21
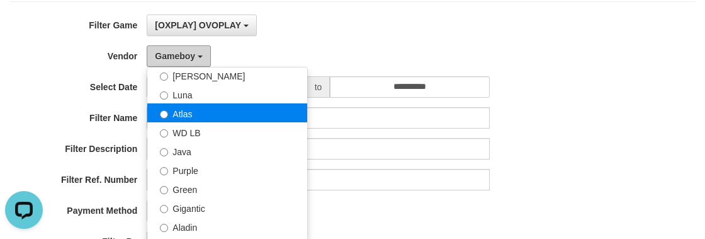
scroll to position [69, 0]
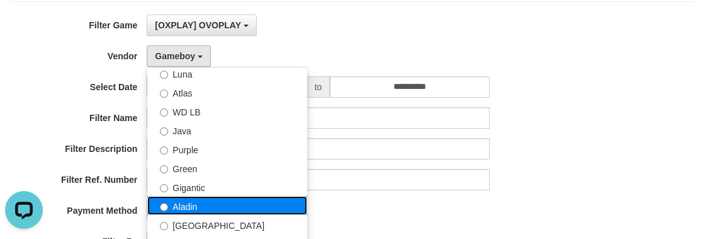
click at [173, 210] on label "Aladin" at bounding box center [227, 205] width 160 height 19
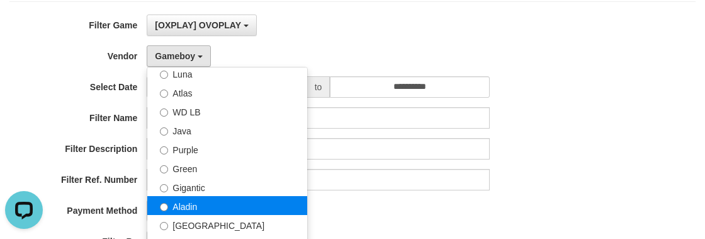
select select "**********"
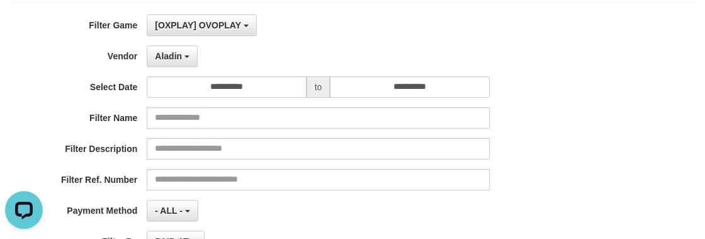
scroll to position [368, 0]
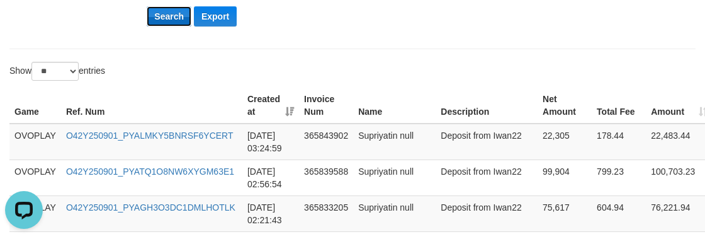
click at [174, 13] on button "Search" at bounding box center [169, 16] width 45 height 20
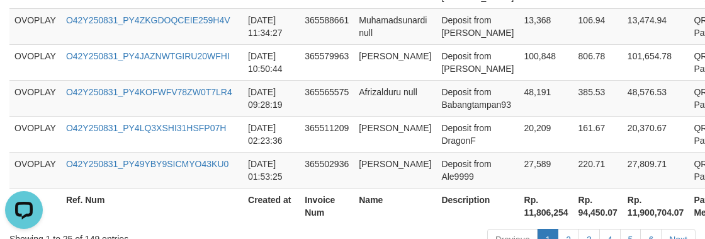
scroll to position [1283, 0]
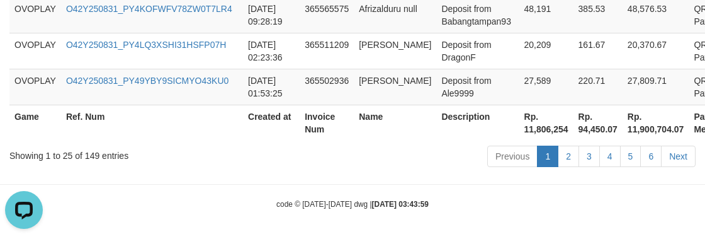
click at [522, 129] on th "Rp. 11,806,254" at bounding box center [546, 122] width 54 height 36
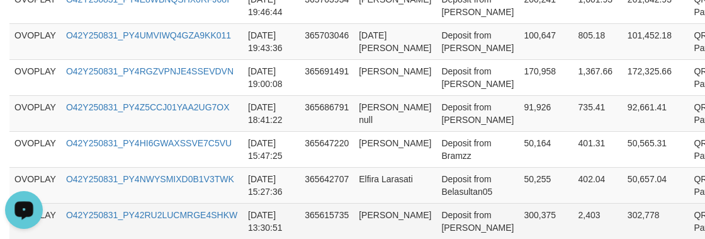
scroll to position [825, 0]
